Goal: Task Accomplishment & Management: Use online tool/utility

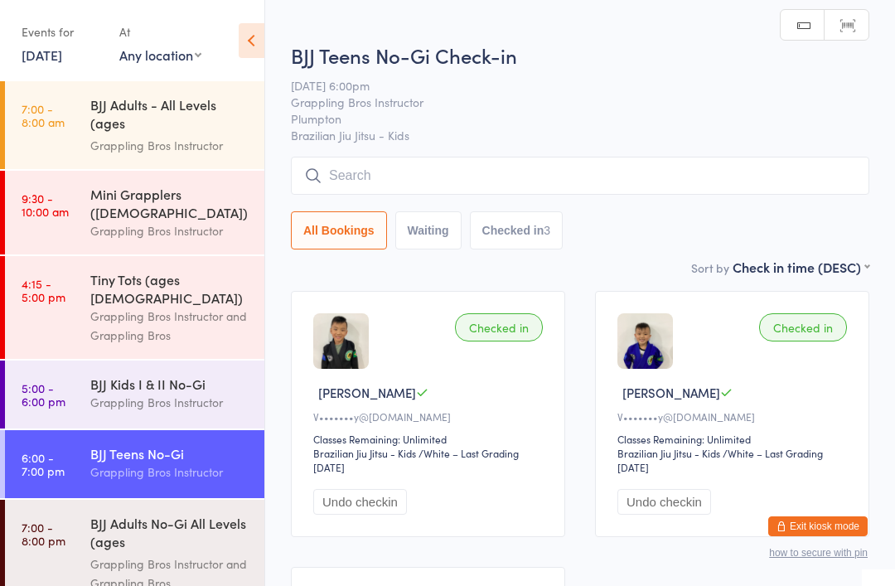
click at [473, 174] on input "search" at bounding box center [580, 176] width 578 height 38
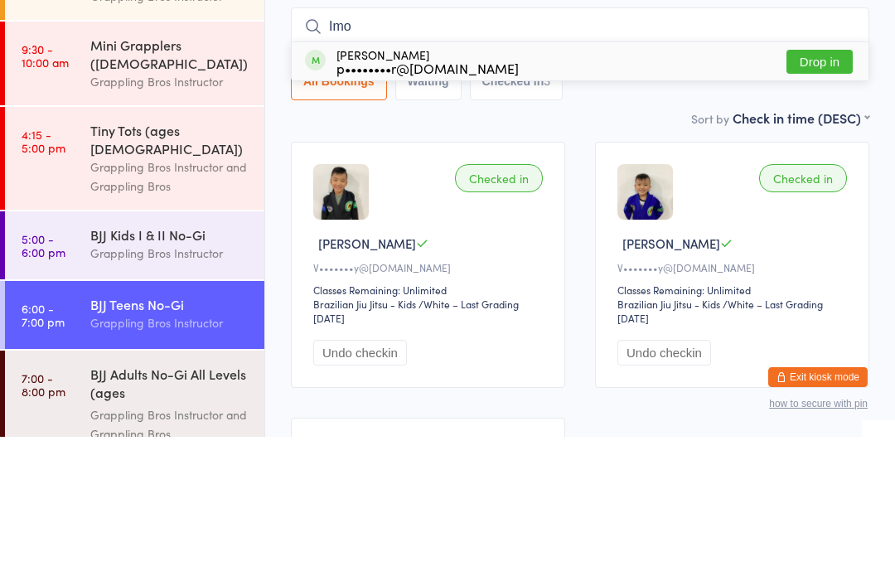
type input "Imo"
click at [536, 191] on div "[PERSON_NAME] p••••••••r@[DOMAIN_NAME] Drop in" at bounding box center [580, 210] width 577 height 38
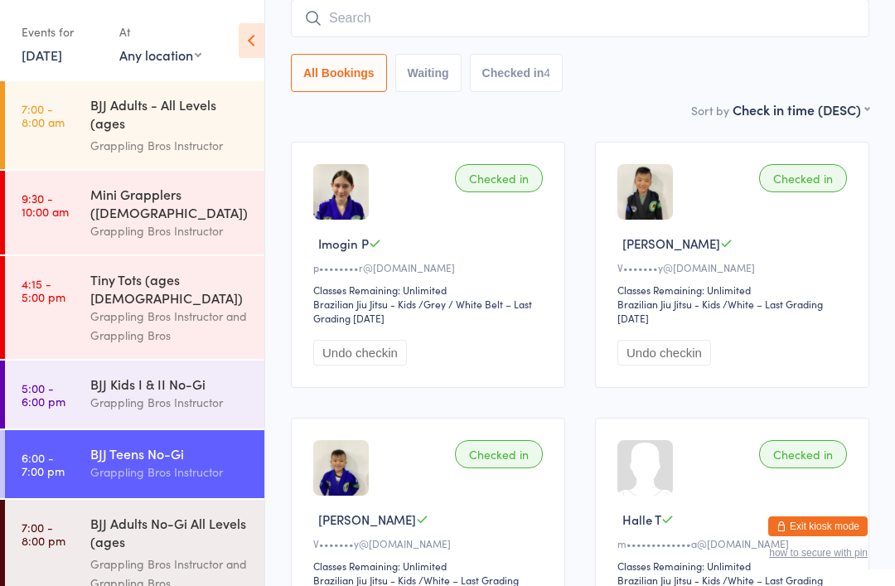
click at [759, 15] on input "search" at bounding box center [580, 18] width 578 height 38
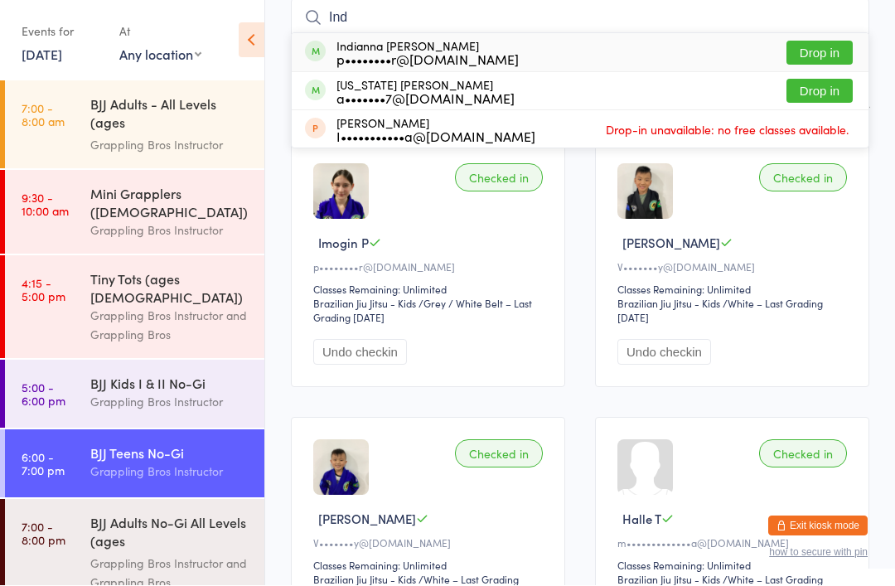
type input "Ind"
click at [656, 49] on div "Indianna [PERSON_NAME] p••••••••r@[DOMAIN_NAME] Drop in" at bounding box center [580, 53] width 577 height 38
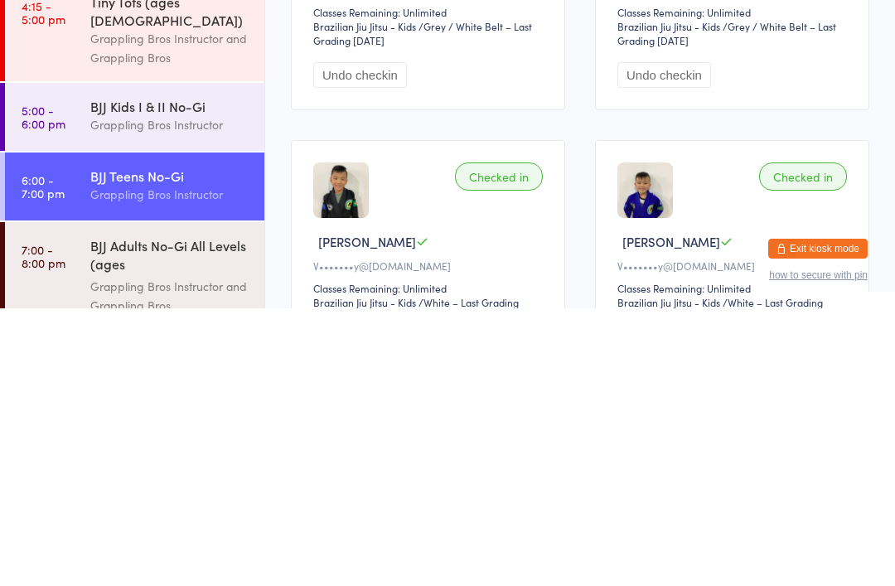
click at [80, 360] on link "5:00 - 6:00 pm BJJ Kids I & II No-Gi Grappling Bros Instructor" at bounding box center [134, 394] width 259 height 68
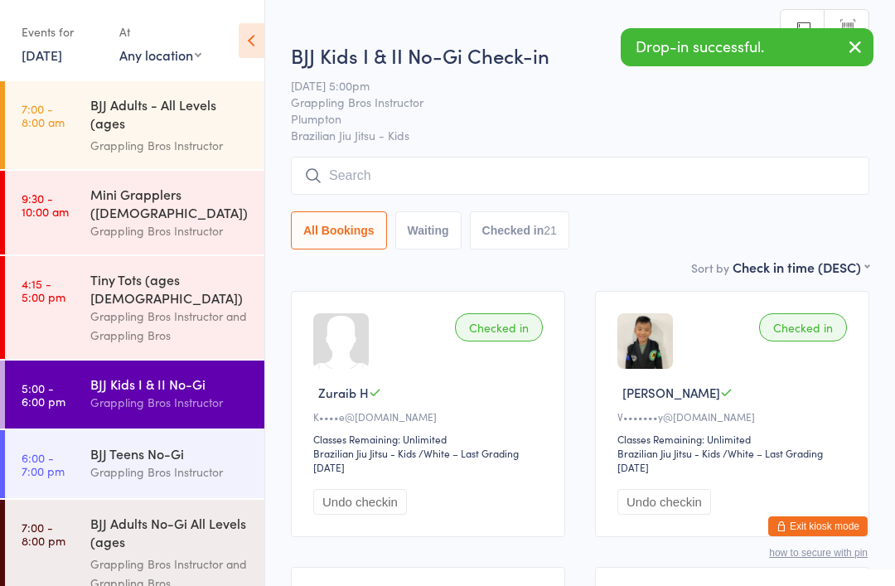
click at [664, 158] on input "search" at bounding box center [580, 176] width 578 height 38
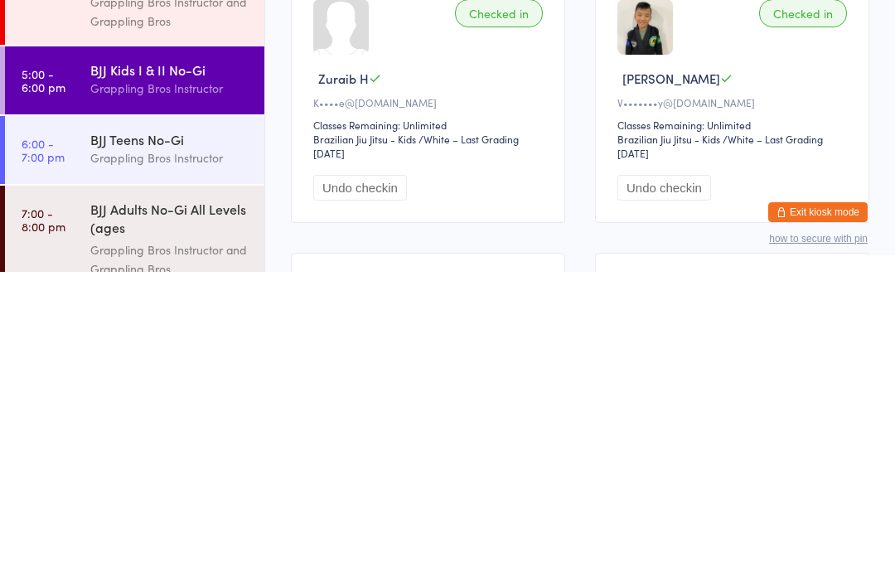
click at [61, 451] on time "6:00 - 7:00 pm" at bounding box center [43, 464] width 43 height 27
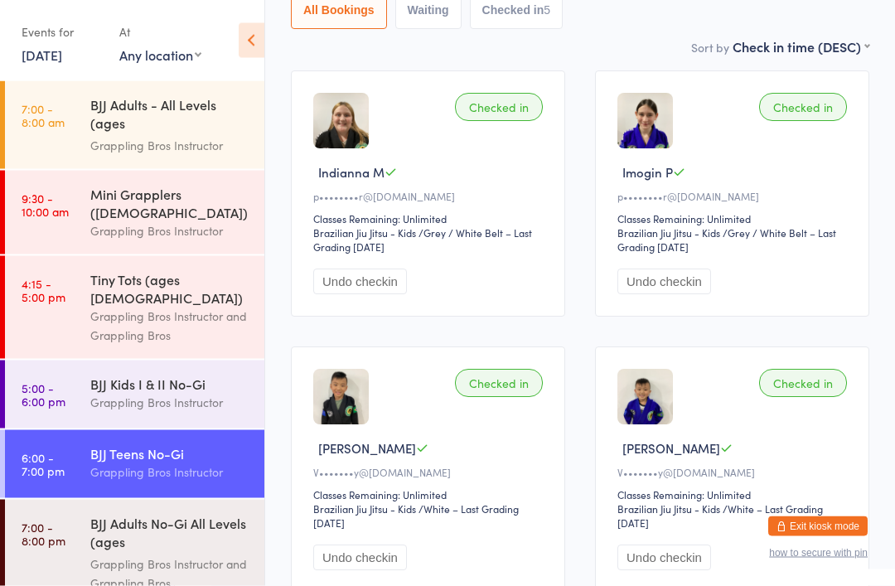
click at [810, 398] on div "Checked in" at bounding box center [803, 384] width 88 height 28
click at [803, 394] on div "Checked in" at bounding box center [803, 383] width 88 height 28
click at [662, 568] on button "Undo checkin" at bounding box center [664, 557] width 94 height 26
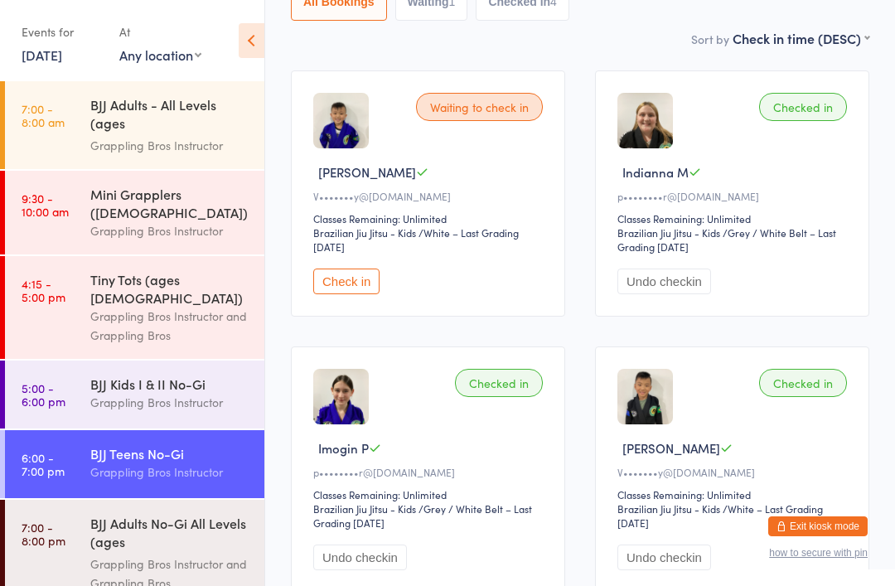
click at [833, 397] on div "Checked in" at bounding box center [803, 383] width 88 height 28
click at [825, 391] on div "Checked in" at bounding box center [803, 383] width 88 height 28
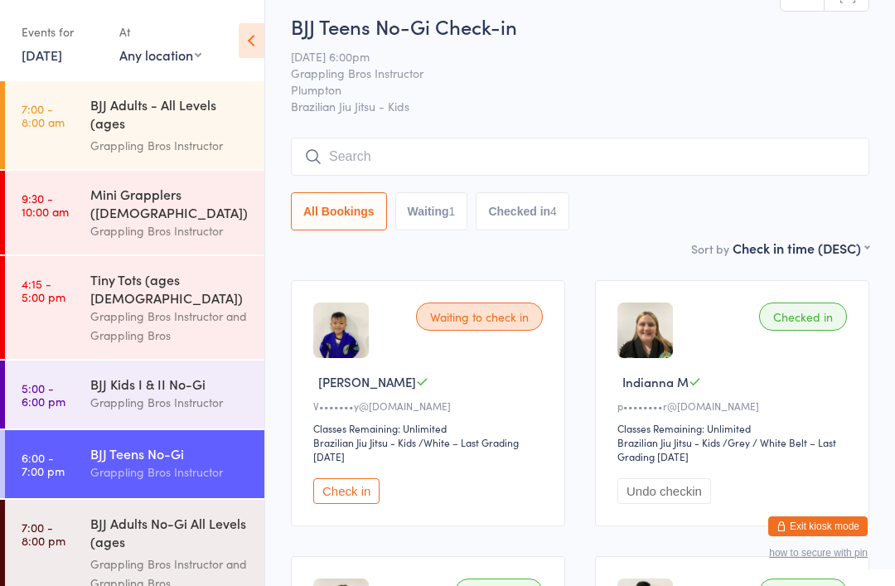
scroll to position [0, 0]
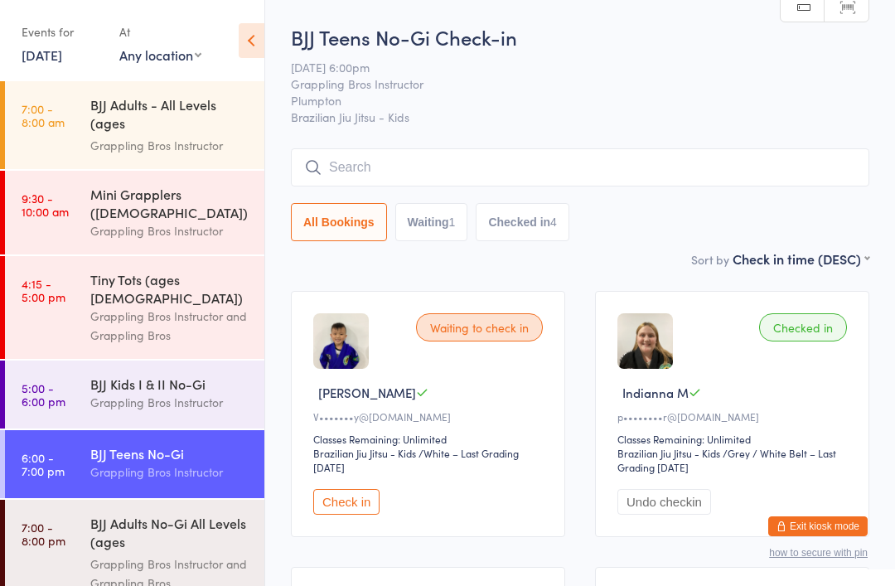
click at [375, 163] on input "search" at bounding box center [580, 167] width 578 height 38
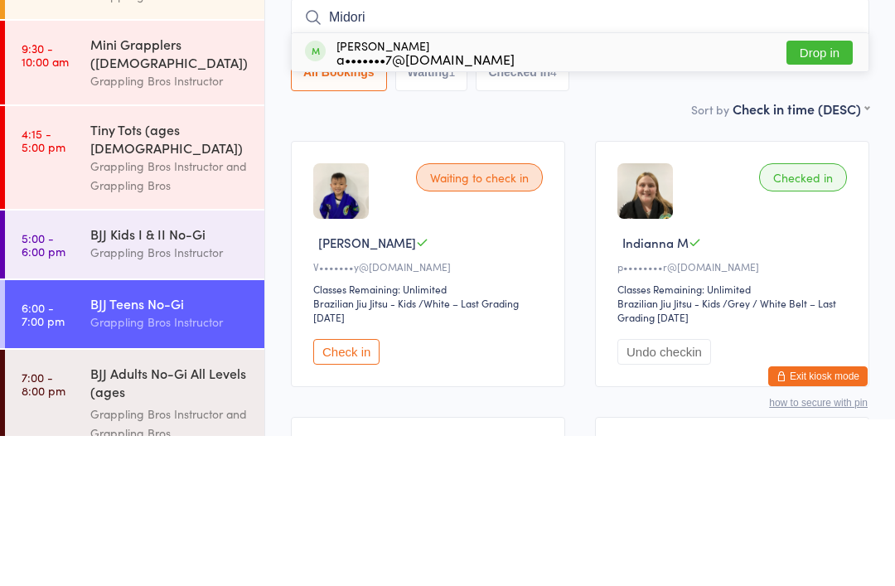
type input "Midori"
click at [370, 202] on div "a•••••••7@[DOMAIN_NAME]" at bounding box center [425, 208] width 178 height 13
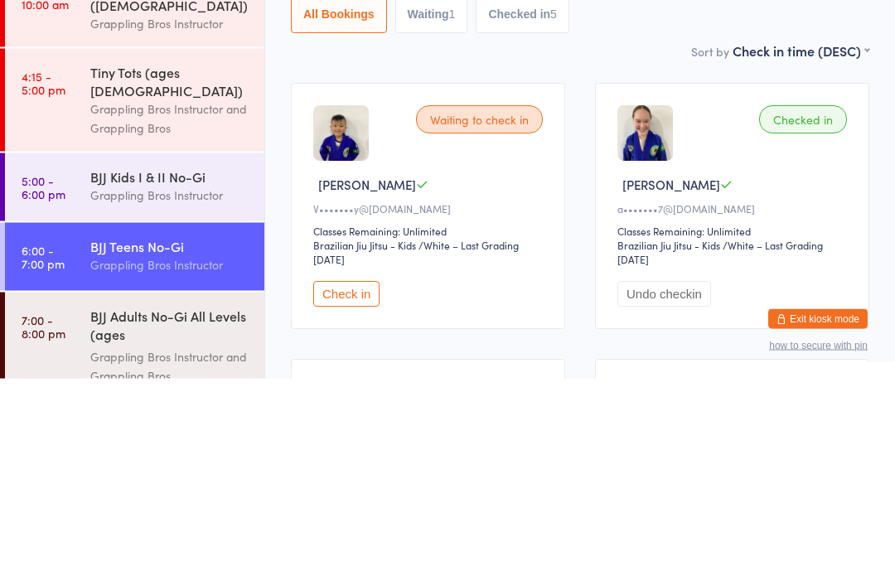
click at [162, 393] on div "Grappling Bros Instructor" at bounding box center [170, 402] width 160 height 19
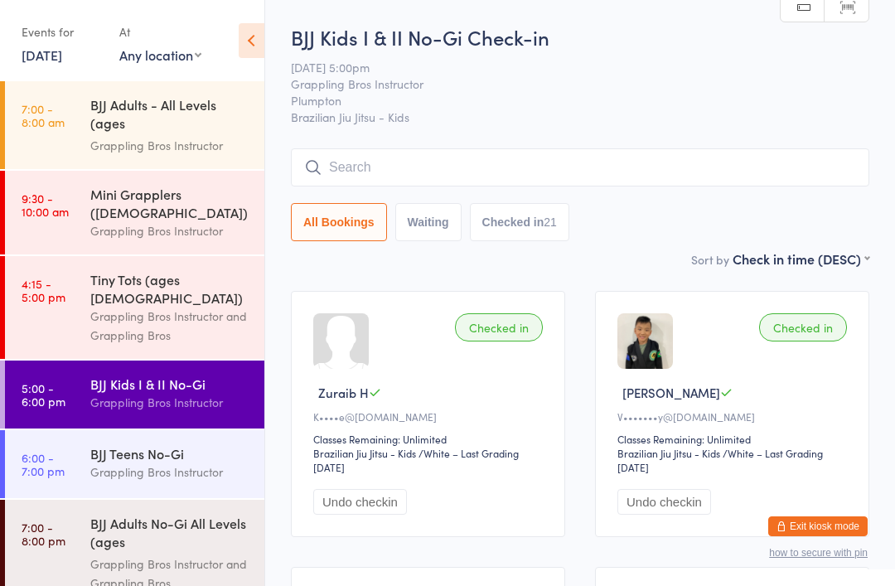
click at [75, 435] on link "6:00 - 7:00 pm BJJ Teens No-Gi Grappling Bros Instructor" at bounding box center [134, 464] width 259 height 68
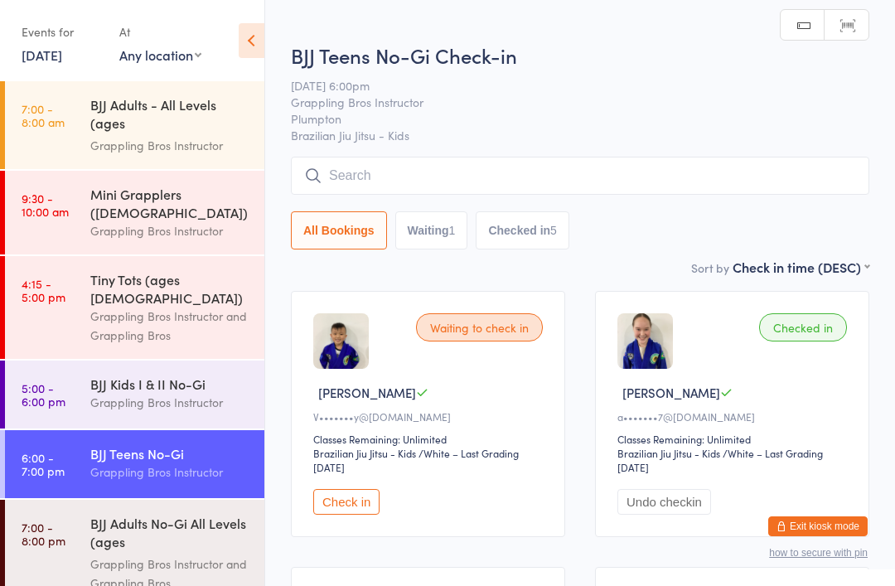
click at [595, 176] on input "search" at bounding box center [580, 176] width 578 height 38
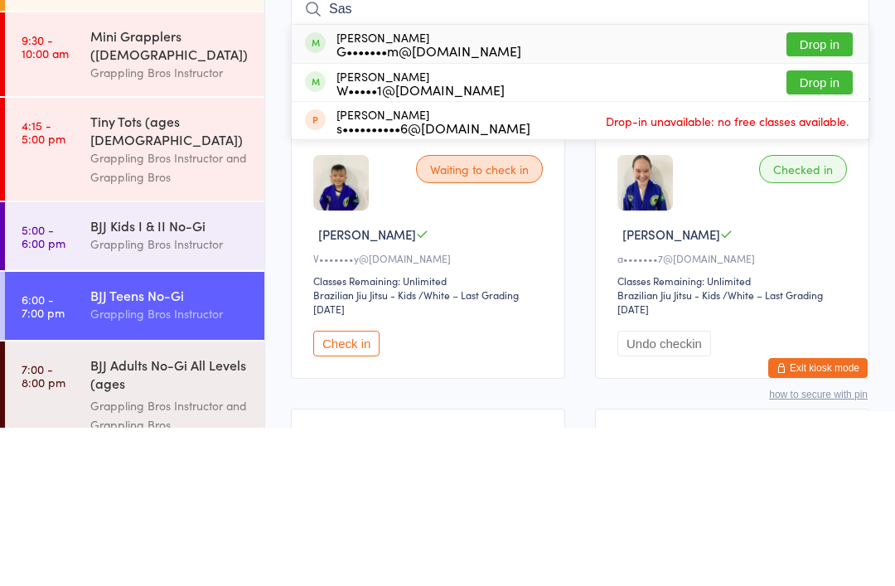
type input "Sas"
click at [823, 229] on button "Drop in" at bounding box center [819, 241] width 66 height 24
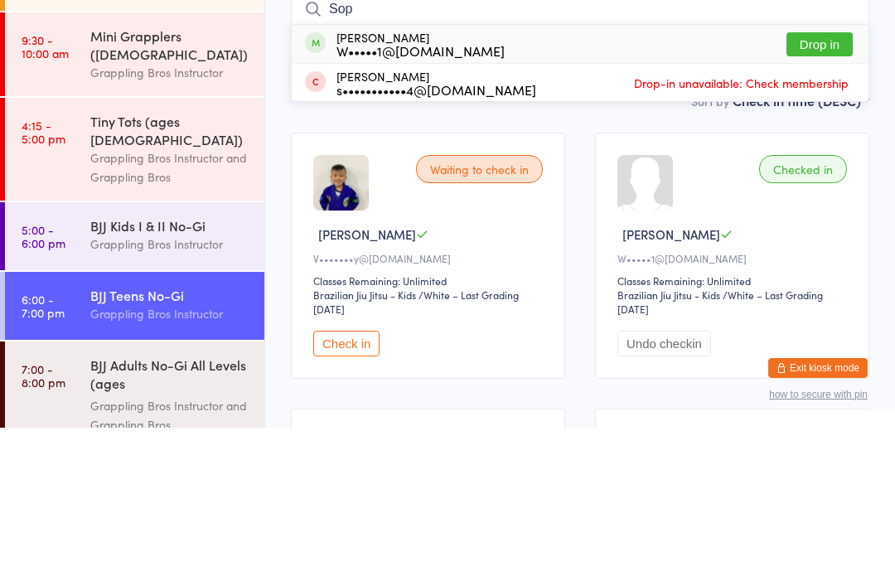
type input "Sop"
click at [819, 191] on button "Drop in" at bounding box center [819, 203] width 66 height 24
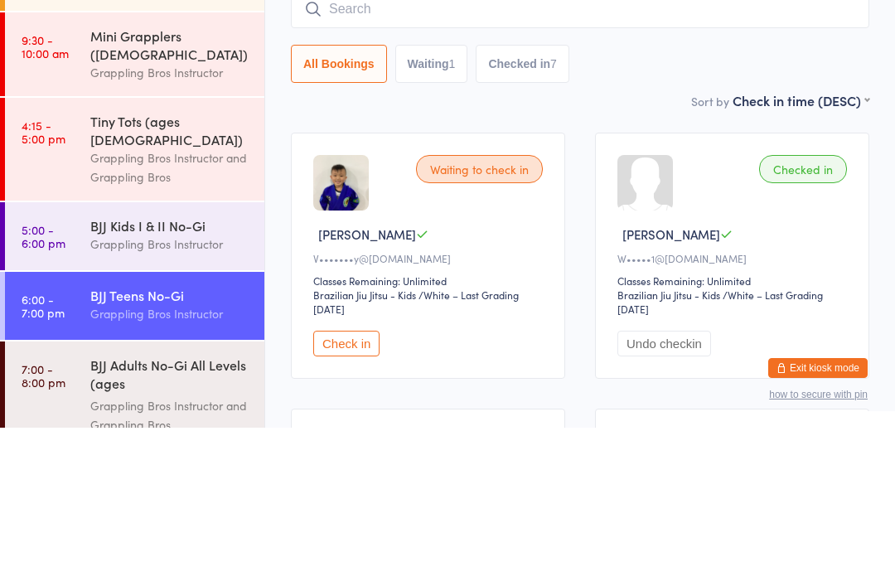
click at [170, 393] on div "Grappling Bros Instructor" at bounding box center [170, 402] width 160 height 19
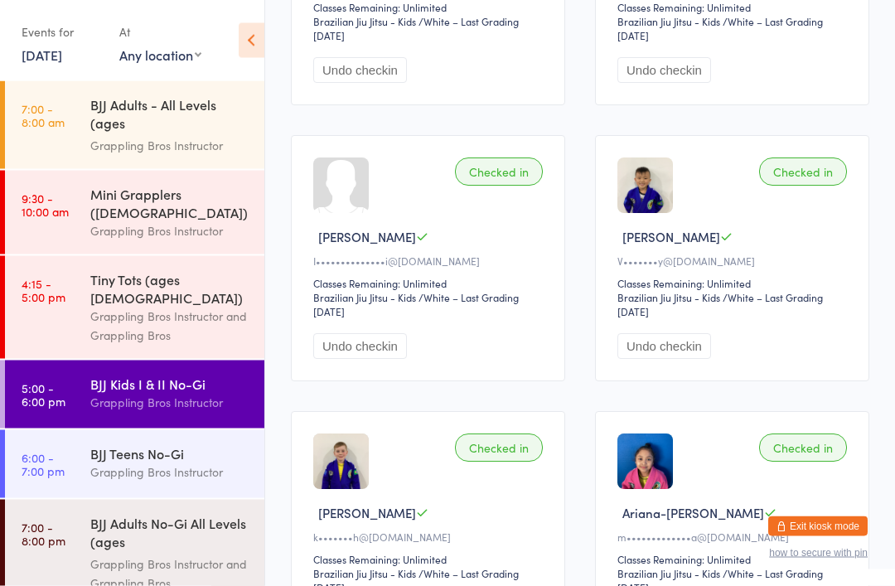
scroll to position [2087, 0]
click at [133, 462] on div "Grappling Bros Instructor" at bounding box center [170, 471] width 160 height 19
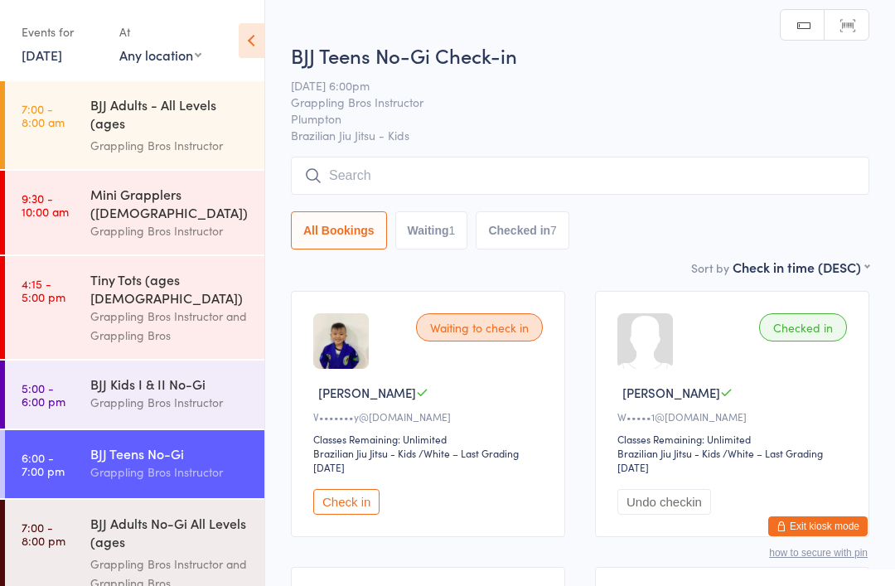
click at [371, 164] on input "search" at bounding box center [580, 176] width 578 height 38
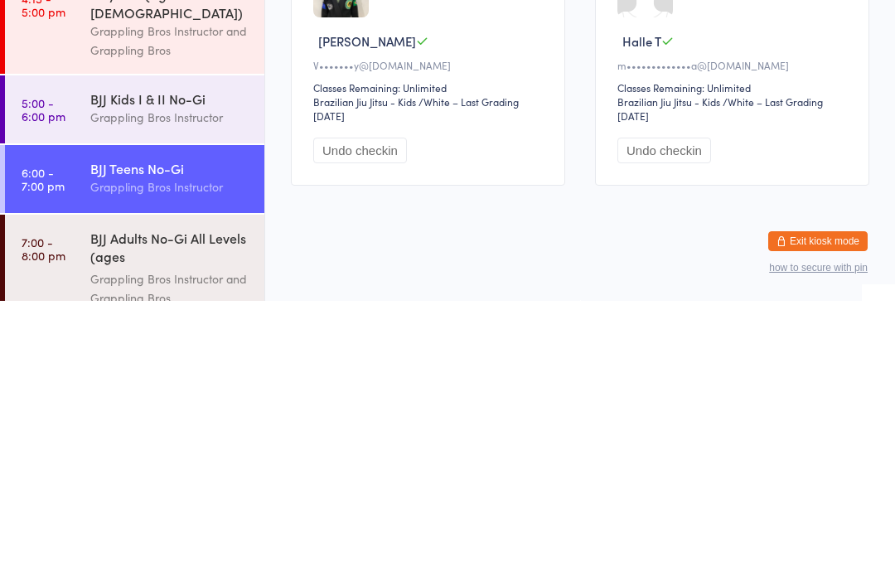
scroll to position [19, 0]
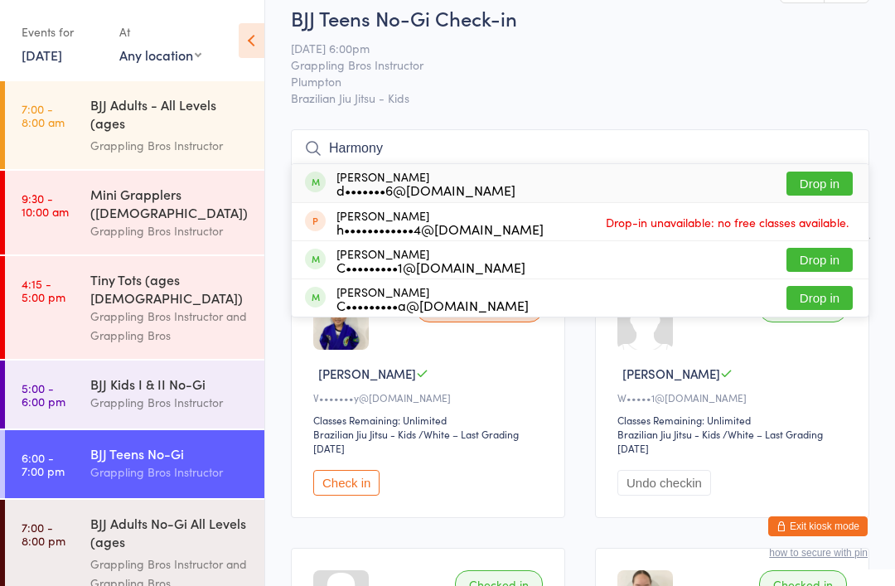
type input "Harmony"
click at [401, 183] on div "d•••••••6@[DOMAIN_NAME]" at bounding box center [425, 189] width 179 height 13
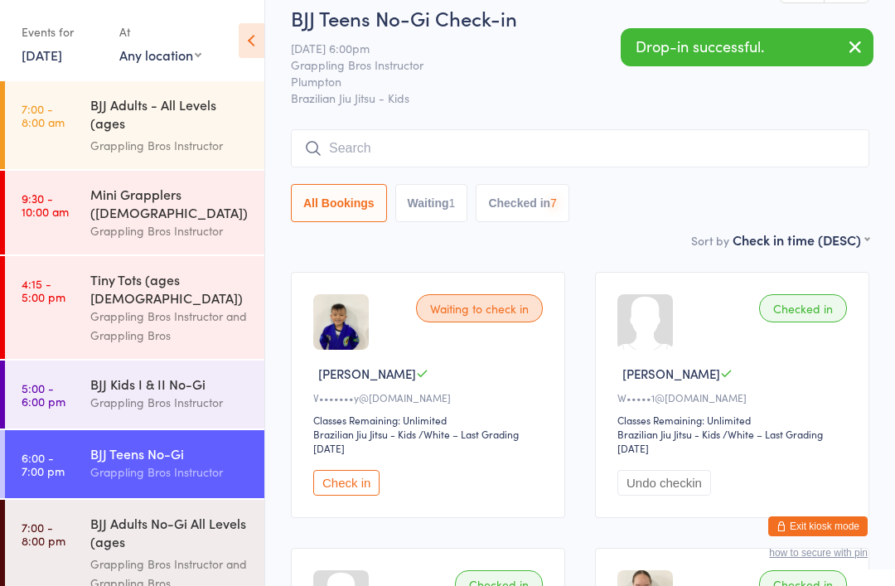
click at [379, 148] on input "search" at bounding box center [580, 148] width 578 height 38
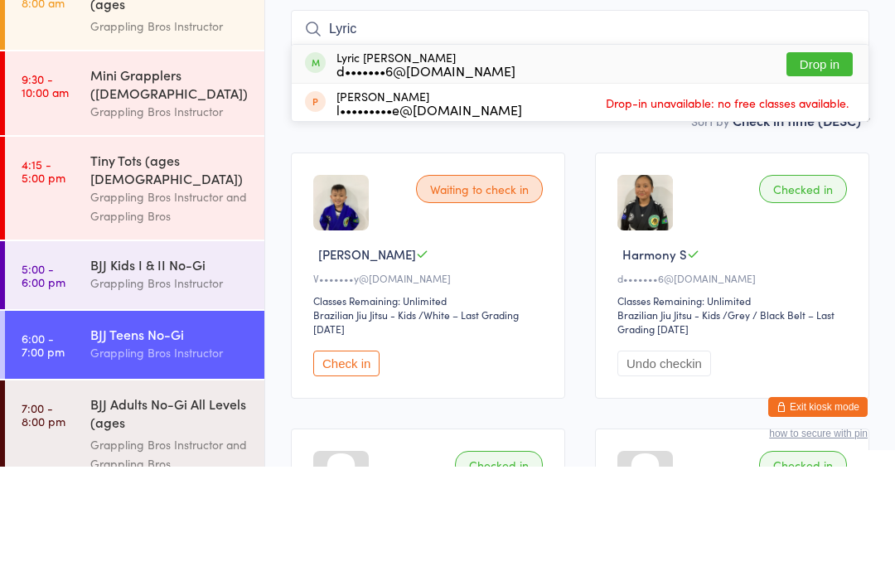
type input "Lyric"
click at [394, 183] on div "d•••••••6@[DOMAIN_NAME]" at bounding box center [425, 189] width 179 height 13
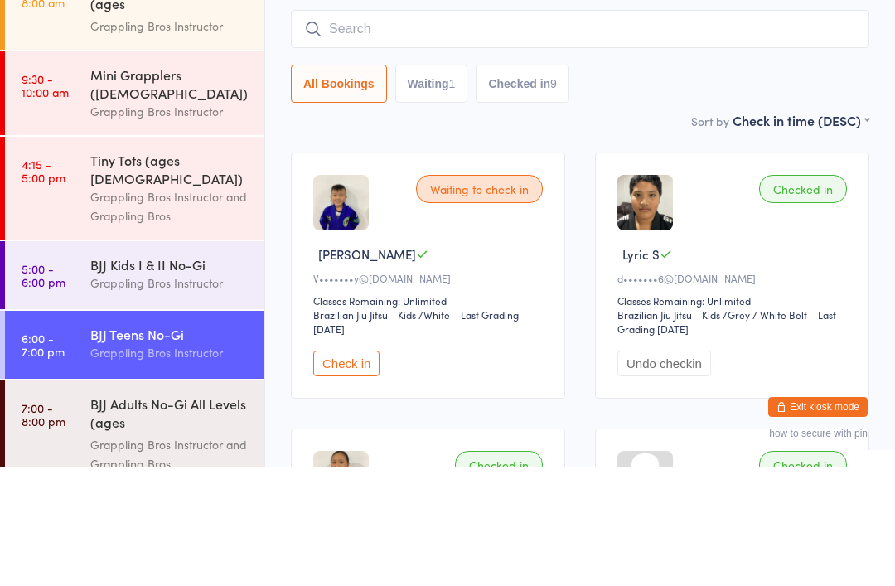
click at [77, 430] on link "6:00 - 7:00 pm BJJ Teens No-Gi Grappling Bros Instructor" at bounding box center [134, 464] width 259 height 68
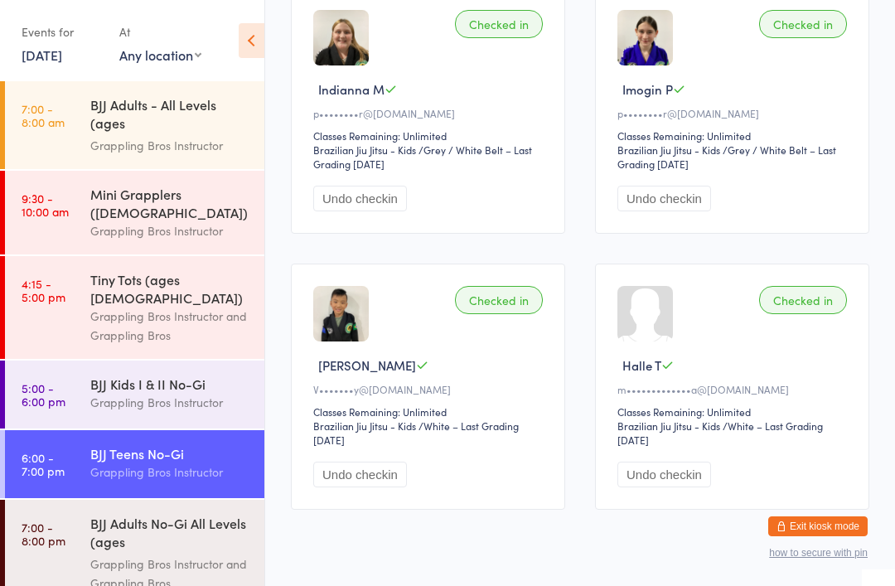
scroll to position [1149, 0]
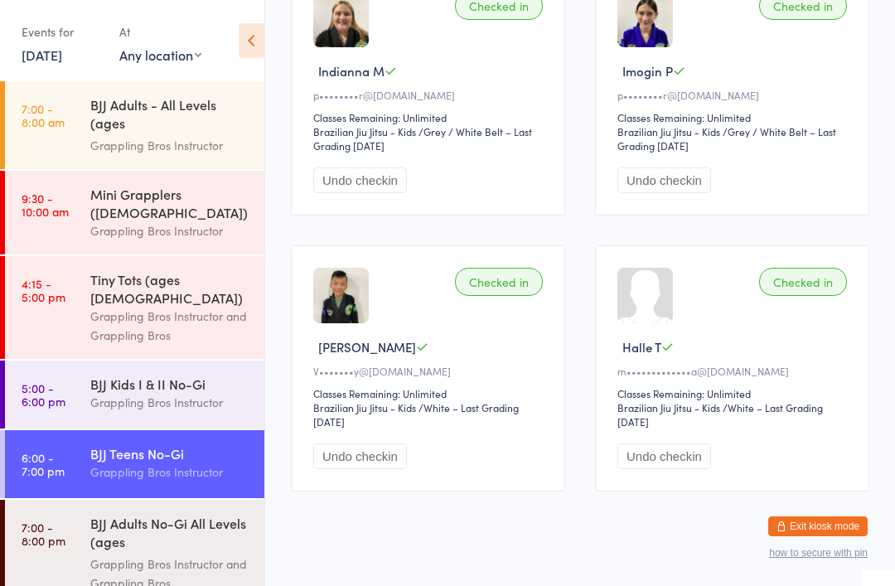
click at [122, 554] on div "Grappling Bros Instructor and Grappling Bros" at bounding box center [170, 573] width 160 height 38
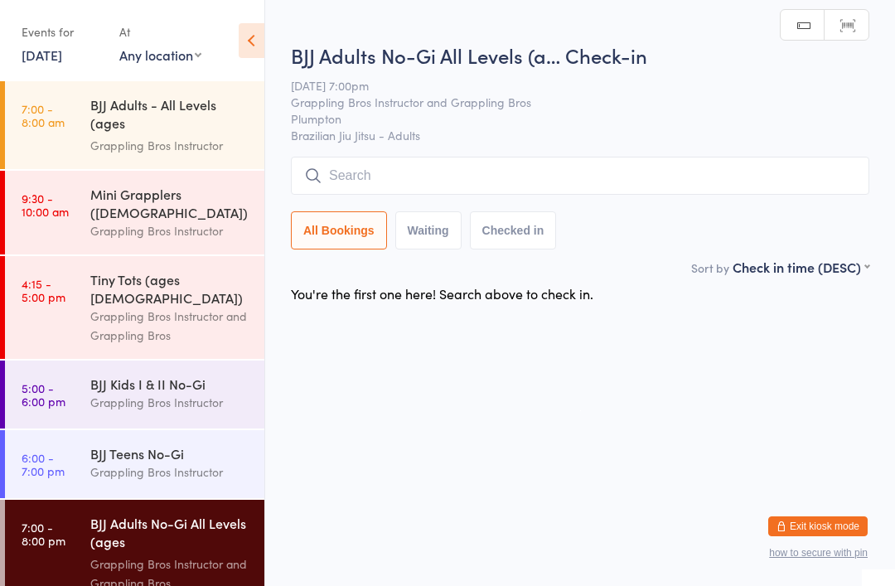
click at [148, 129] on div "BJJ Adults - All Levels (ages [DEMOGRAPHIC_DATA]+)" at bounding box center [170, 115] width 160 height 41
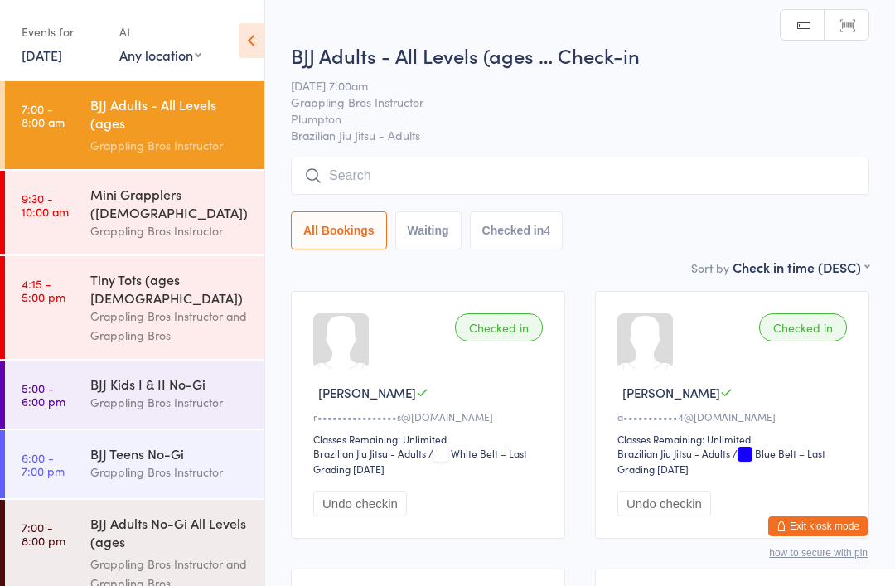
click at [131, 200] on div "Mini Grapplers ([DEMOGRAPHIC_DATA])" at bounding box center [170, 203] width 160 height 36
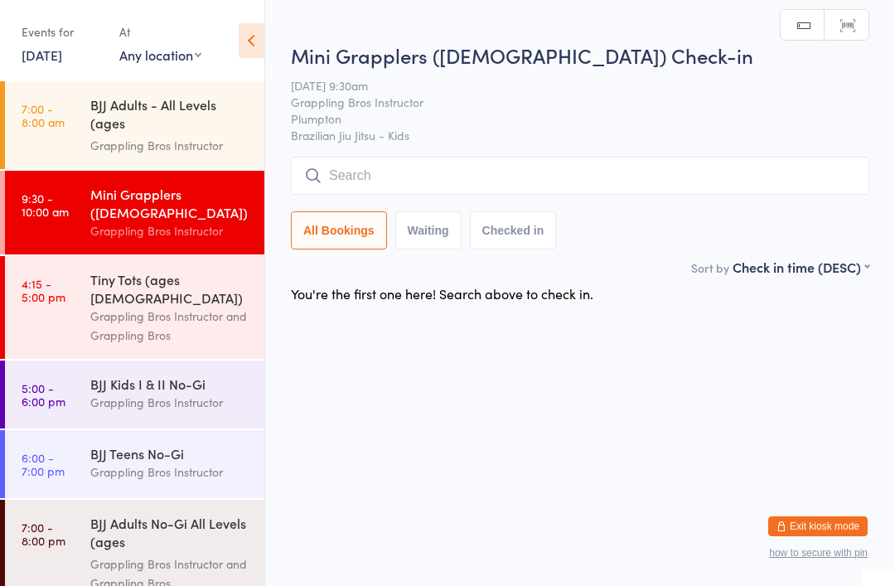
click at [118, 270] on div "Tiny Tots (ages [DEMOGRAPHIC_DATA])" at bounding box center [170, 288] width 160 height 36
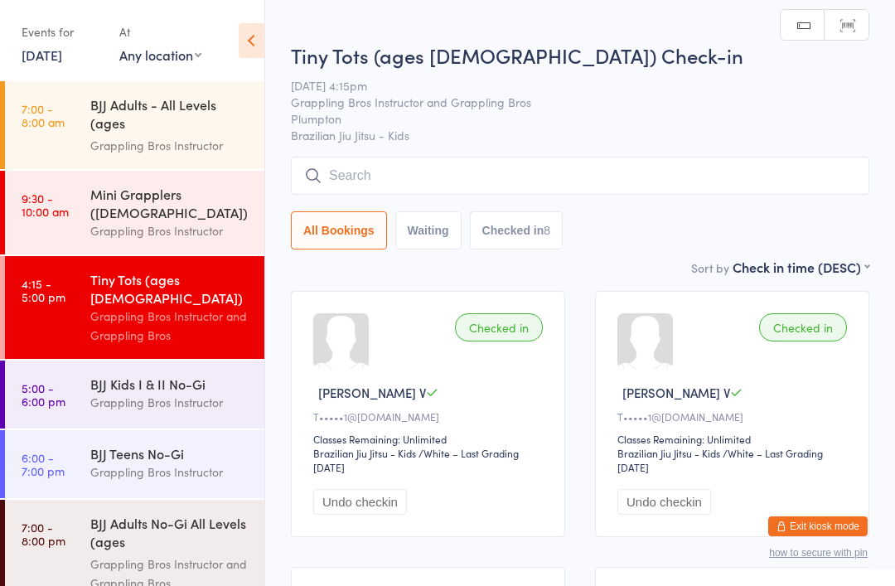
click at [113, 374] on div "BJJ Kids I & II No-Gi" at bounding box center [170, 383] width 160 height 18
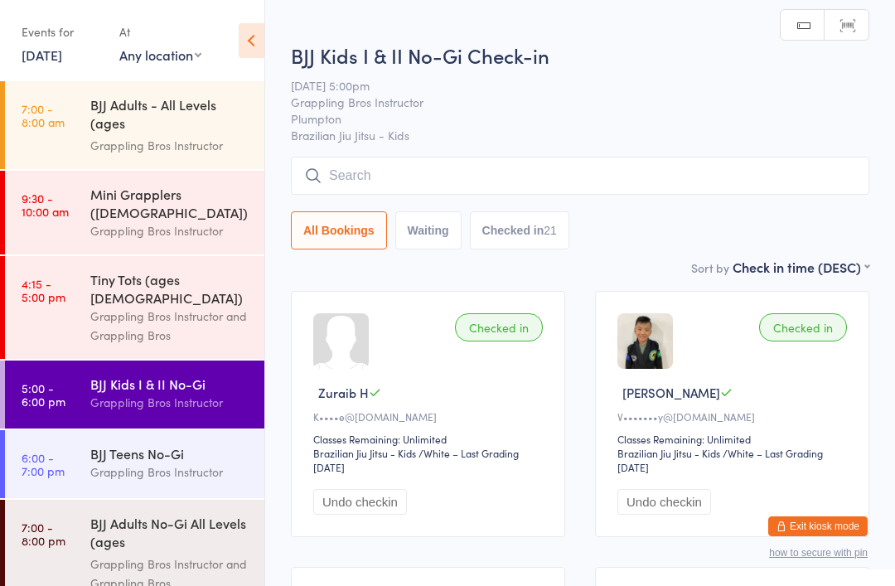
click at [135, 462] on div "Grappling Bros Instructor" at bounding box center [170, 471] width 160 height 19
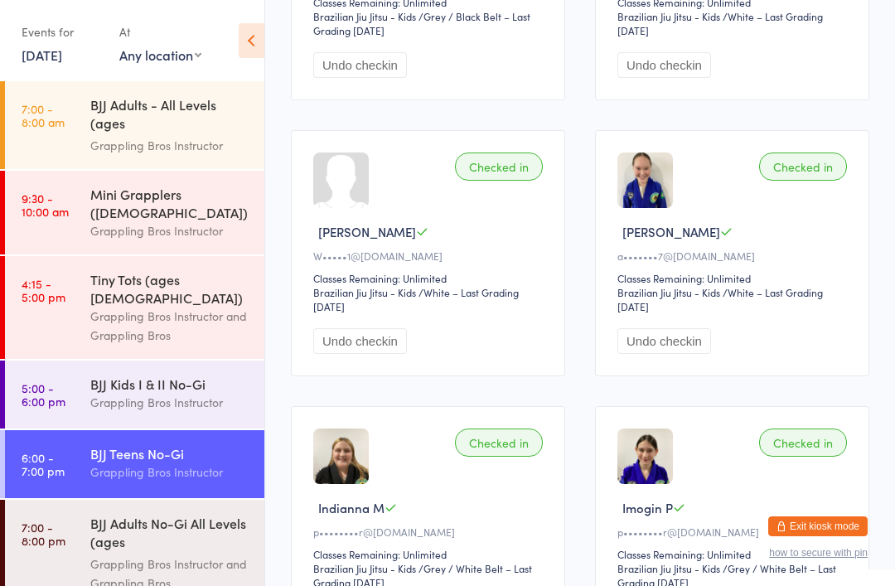
scroll to position [700, 0]
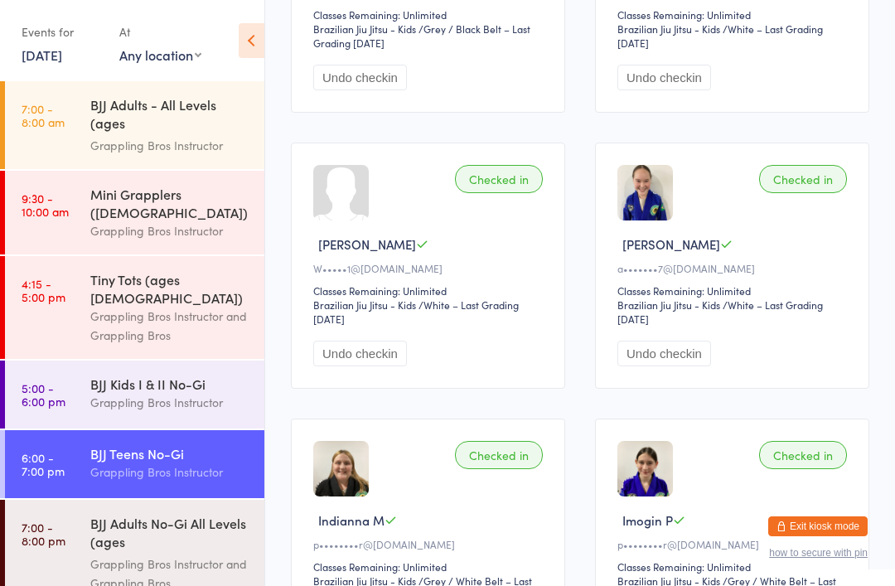
click at [190, 393] on div "Grappling Bros Instructor" at bounding box center [170, 402] width 160 height 19
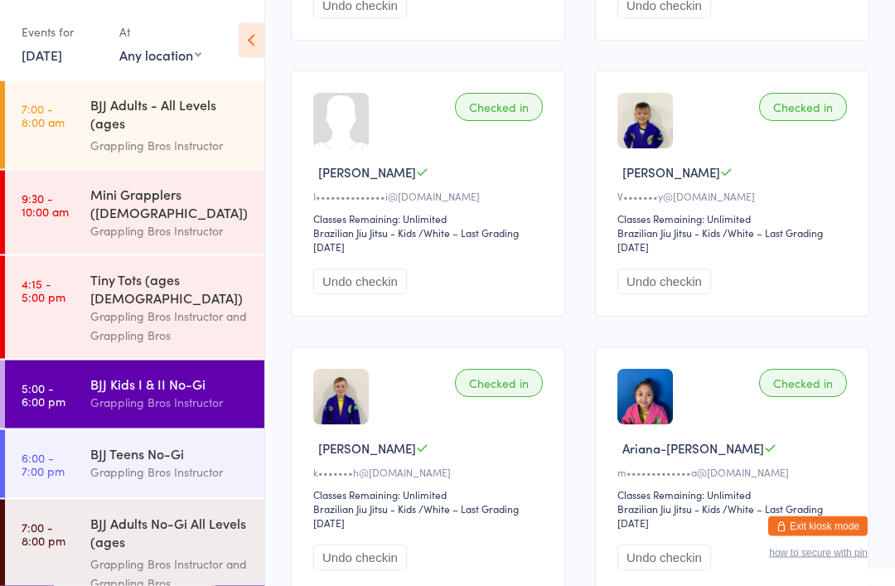
scroll to position [2182, 0]
